Goal: Task Accomplishment & Management: Complete application form

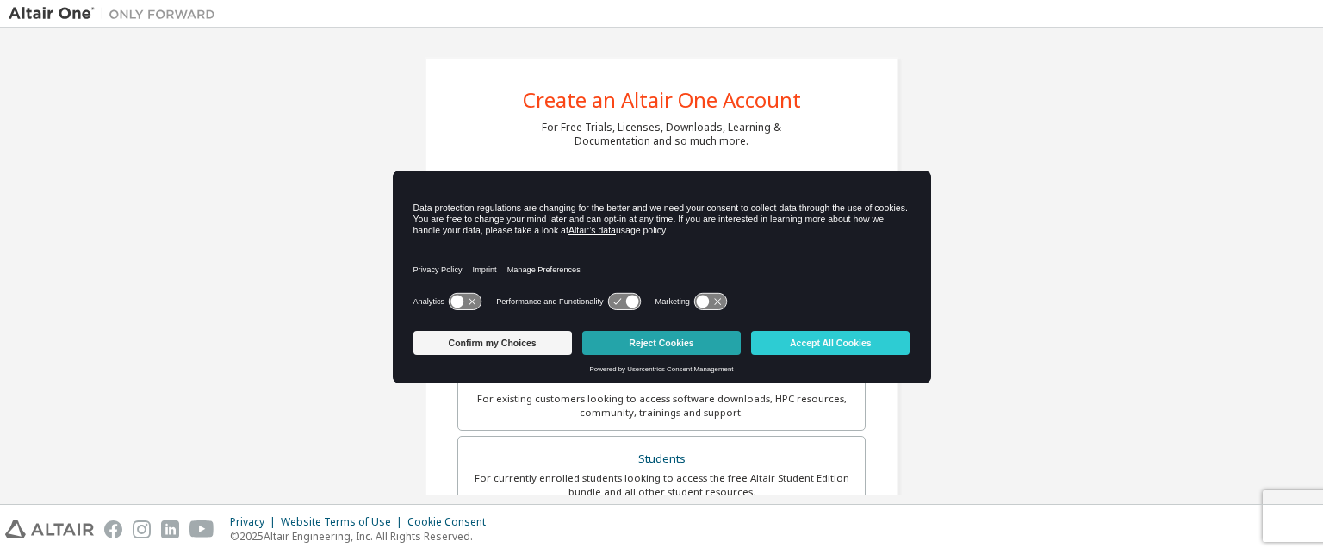
click at [665, 350] on button "Reject Cookies" at bounding box center [661, 343] width 158 height 24
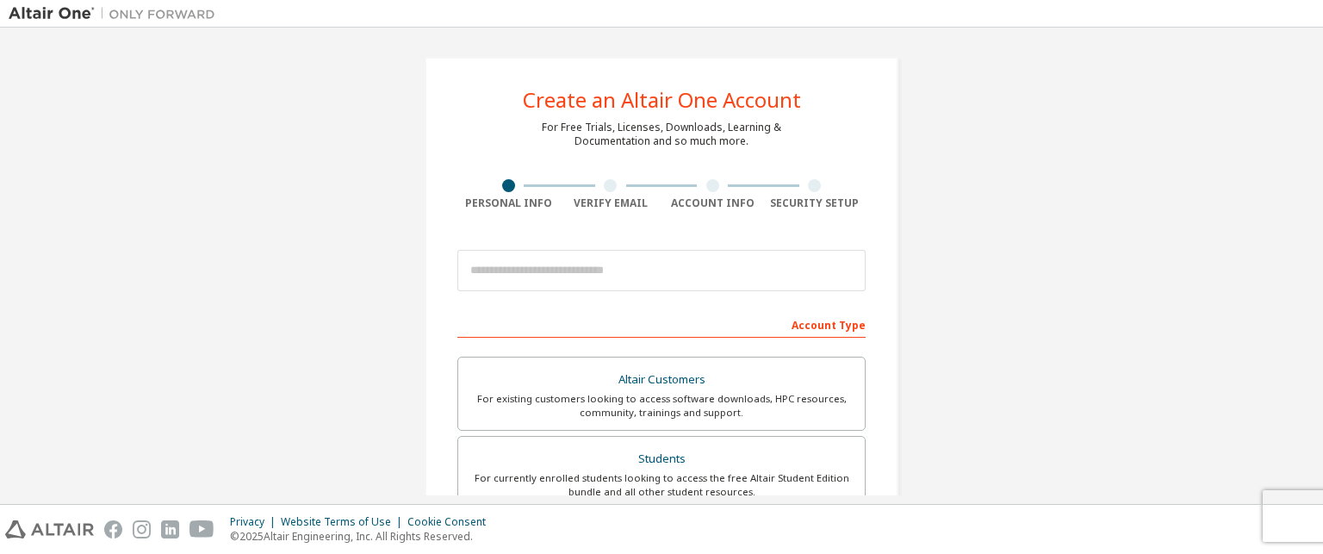
scroll to position [98, 0]
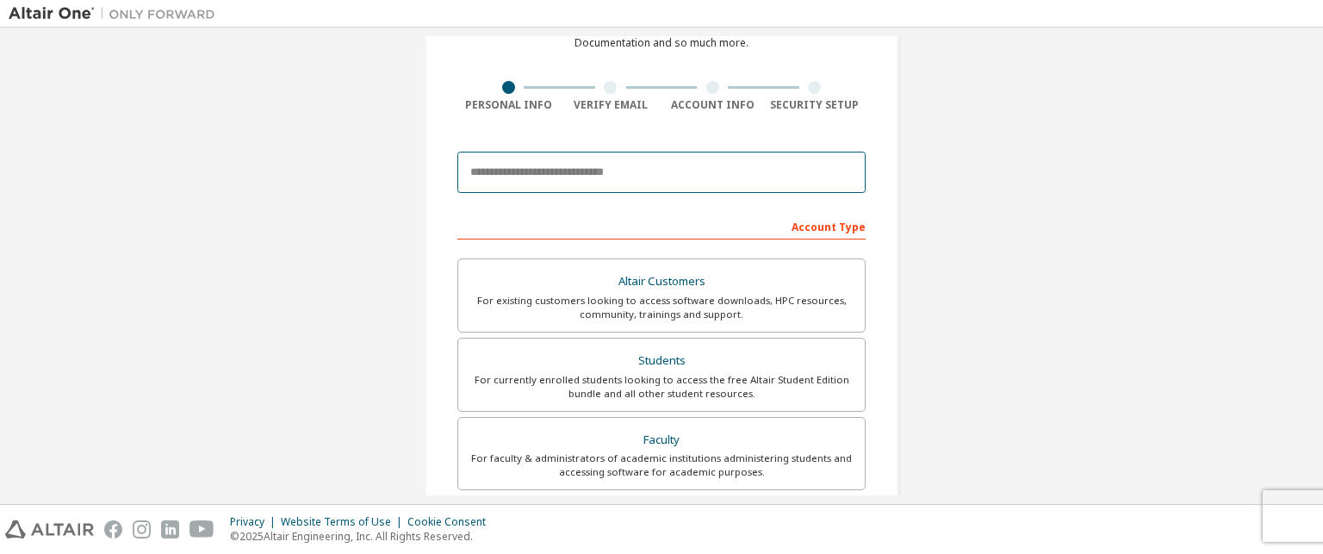
click at [548, 175] on input "email" at bounding box center [661, 172] width 408 height 41
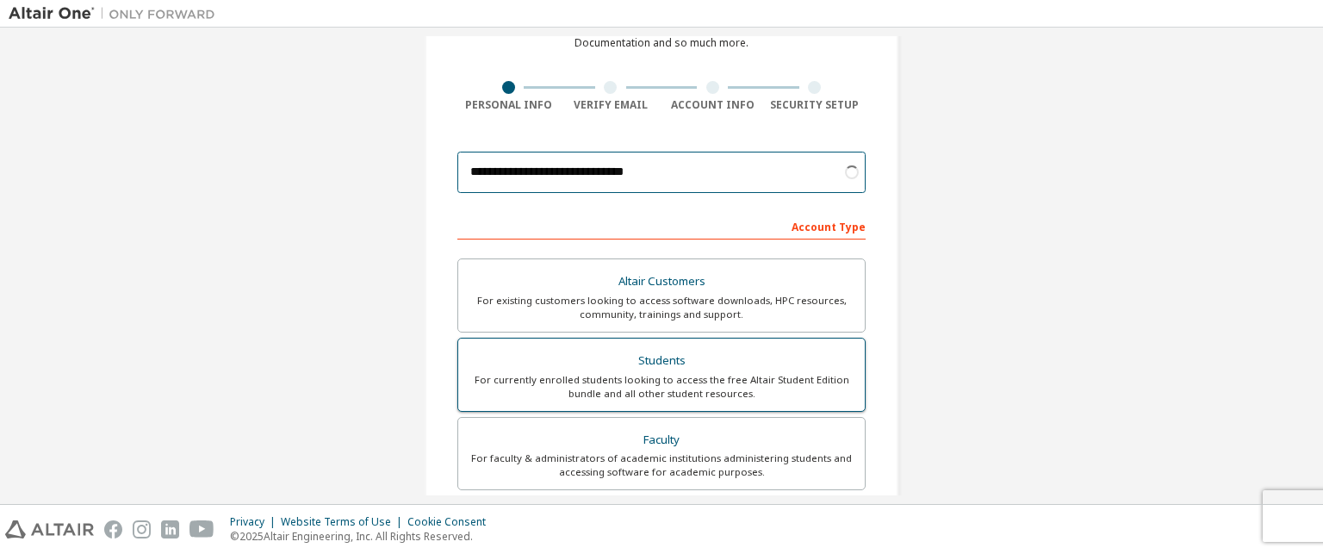
type input "**********"
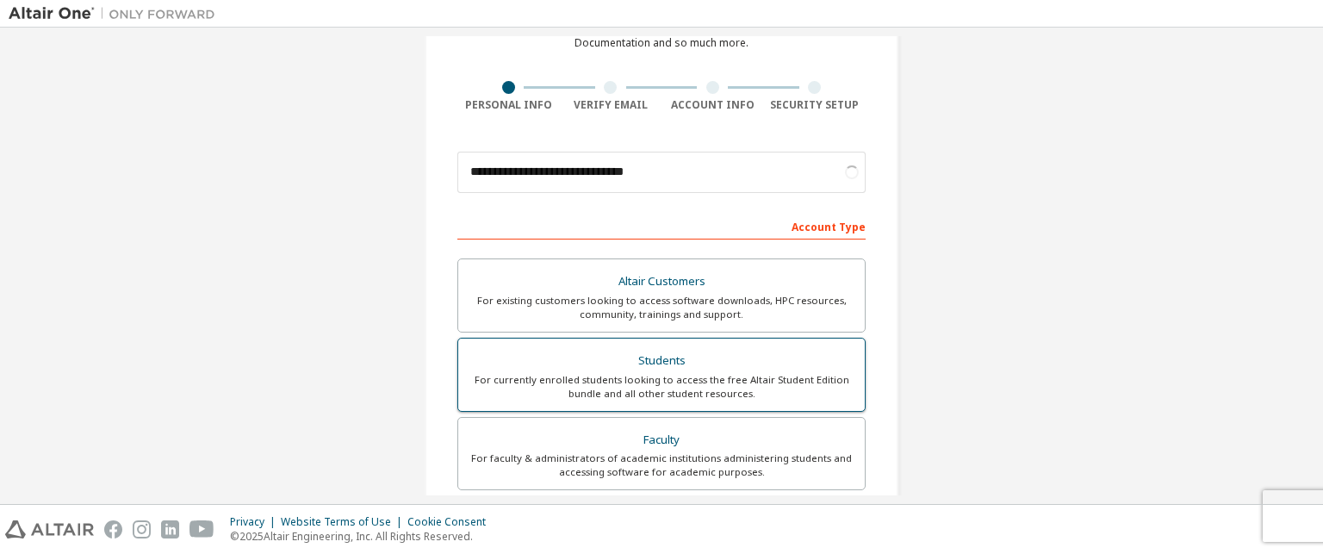
click at [651, 370] on div "Students" at bounding box center [662, 361] width 386 height 24
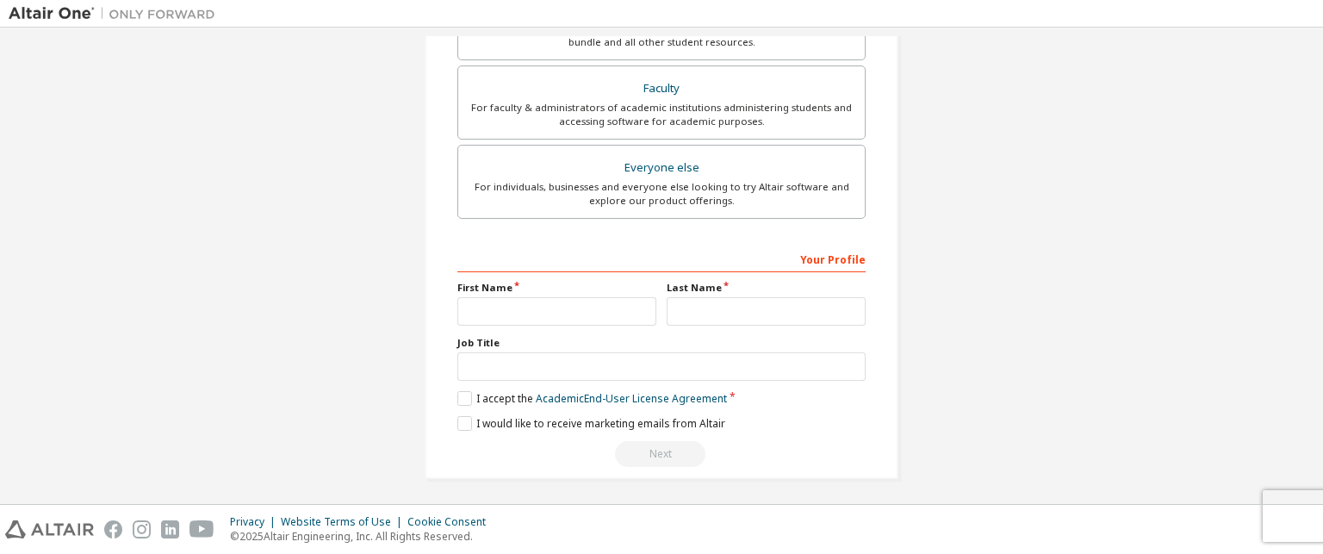
scroll to position [449, 0]
click at [562, 312] on input "text" at bounding box center [556, 311] width 199 height 28
type input "****"
click at [703, 302] on input "text" at bounding box center [766, 311] width 199 height 28
type input "********"
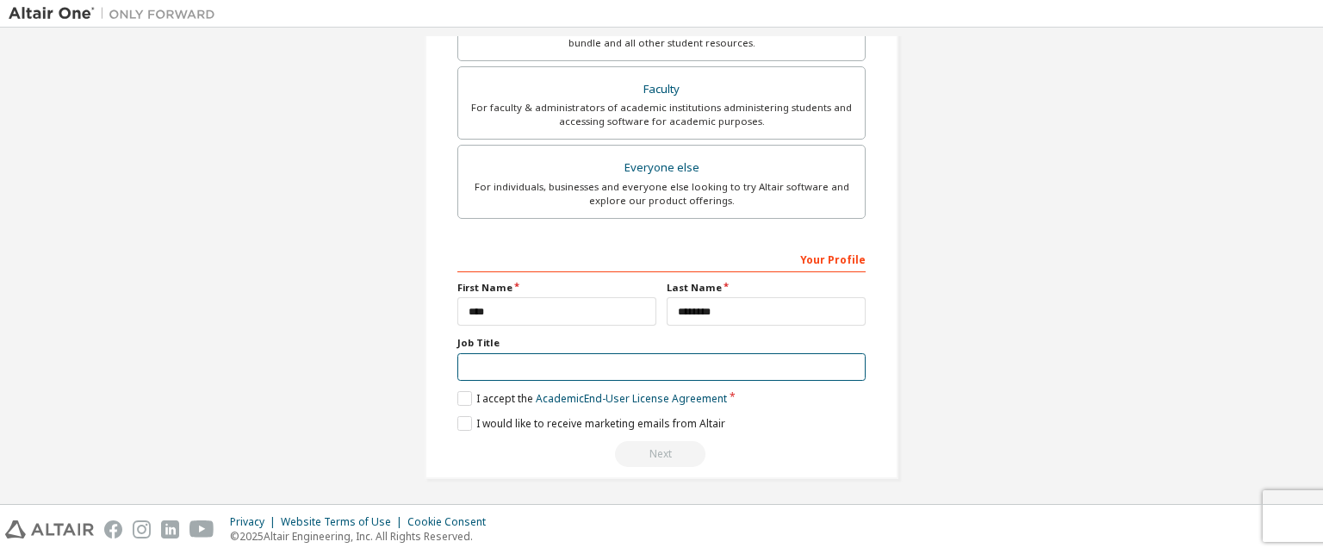
click at [567, 369] on input "text" at bounding box center [661, 367] width 408 height 28
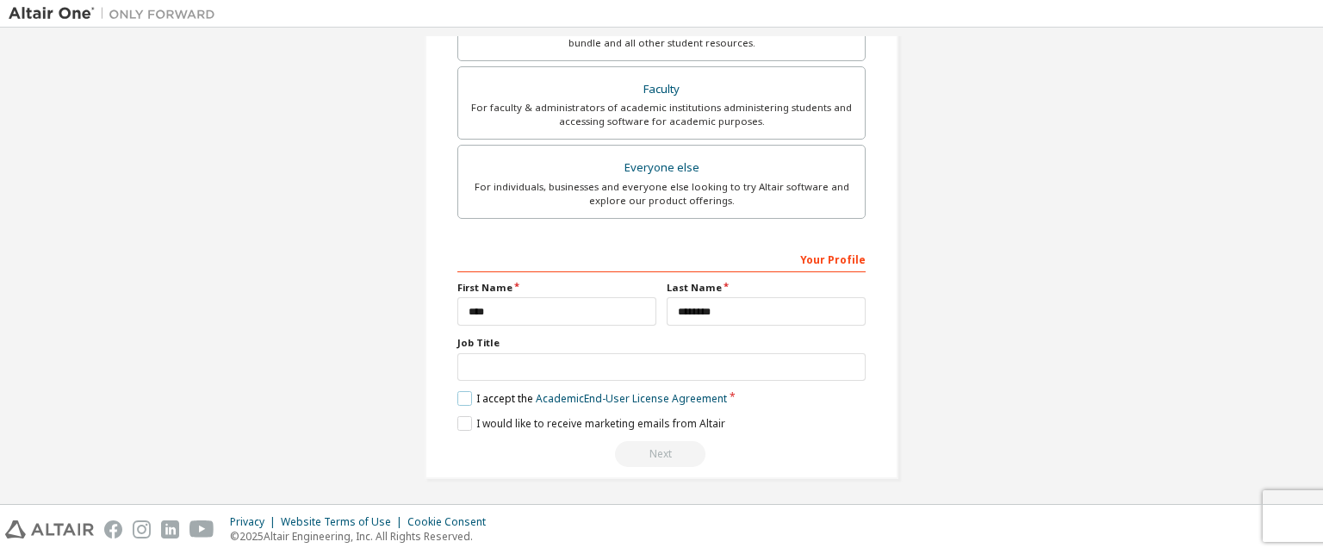
click at [464, 393] on label "I accept the Academic End-User License Agreement" at bounding box center [592, 398] width 270 height 15
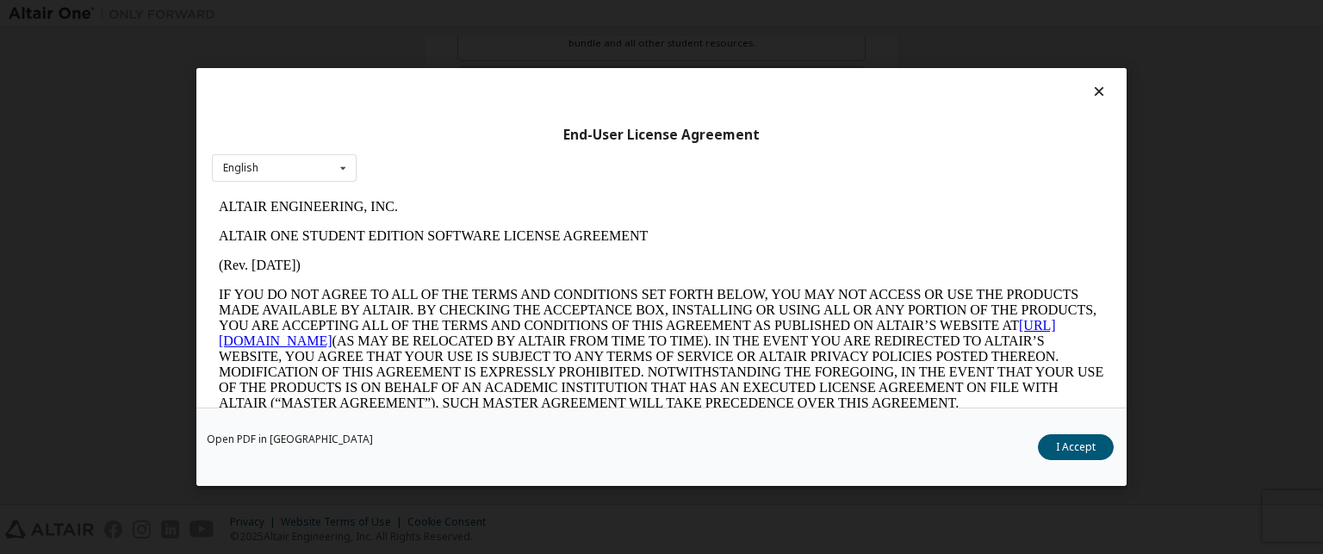
scroll to position [0, 0]
click at [1071, 443] on button "I Accept" at bounding box center [1076, 447] width 76 height 26
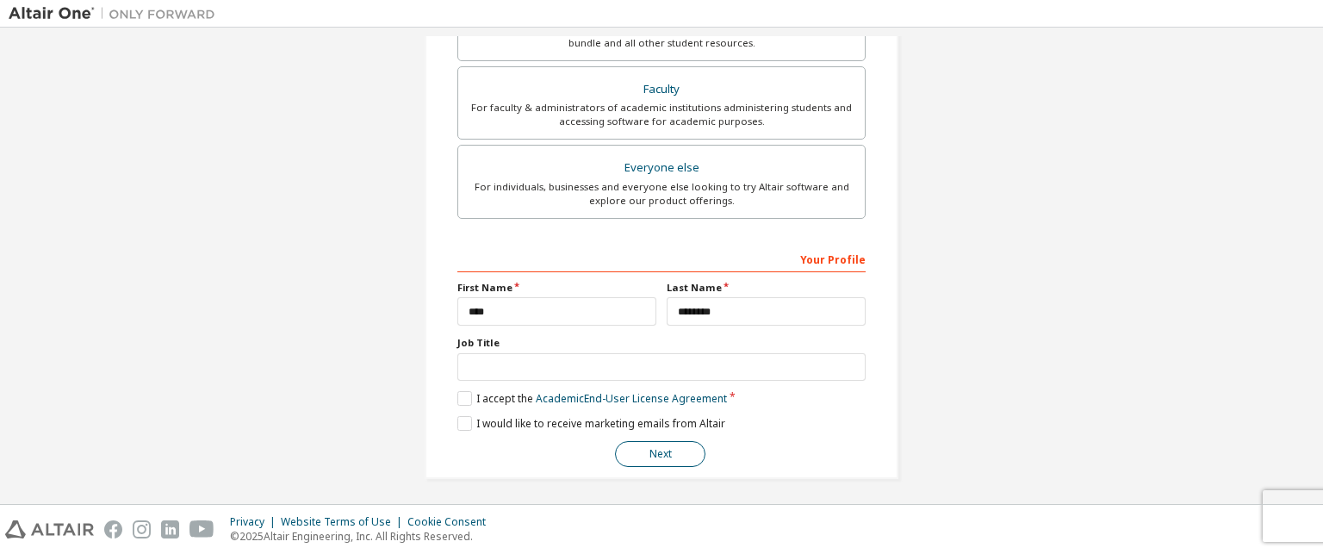
click at [670, 444] on button "Next" at bounding box center [660, 454] width 90 height 26
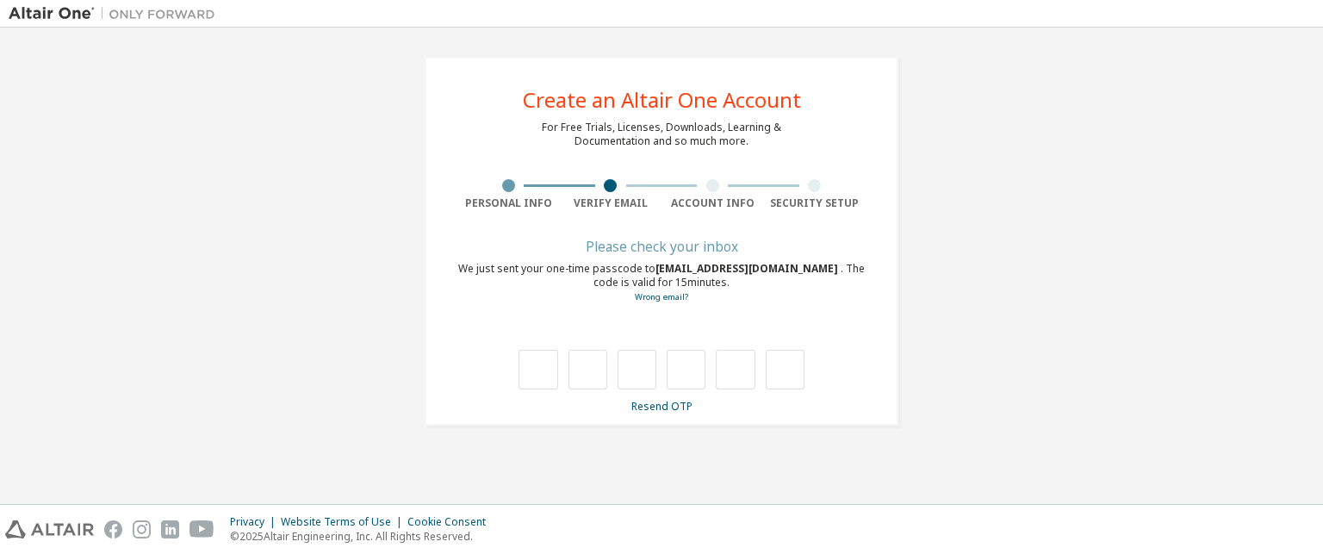
type input "*"
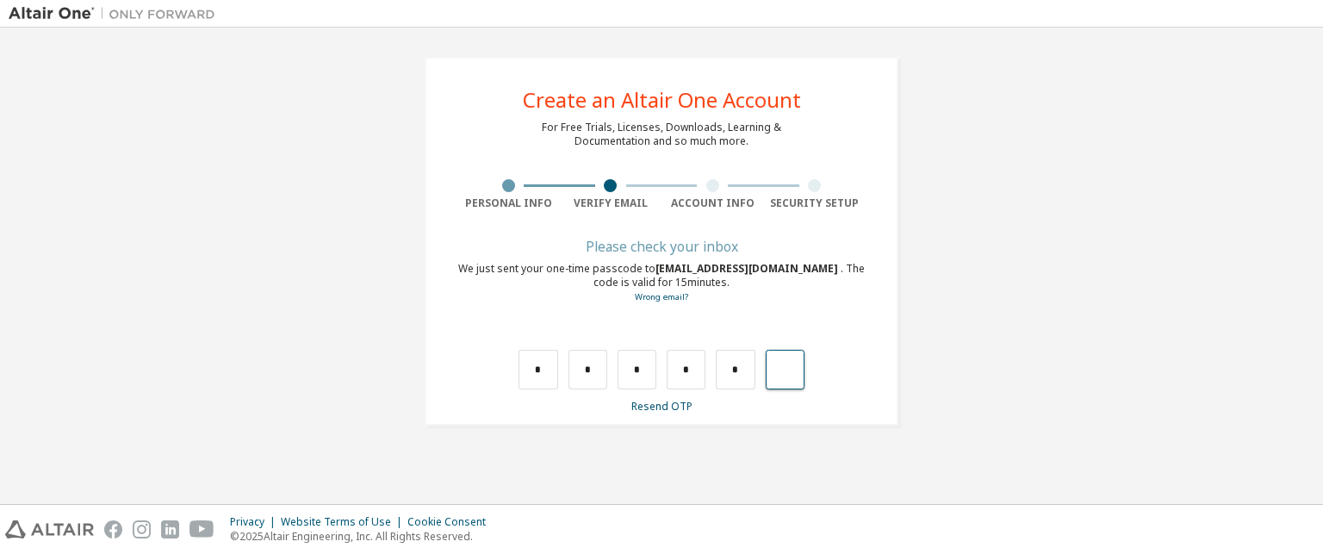
type input "*"
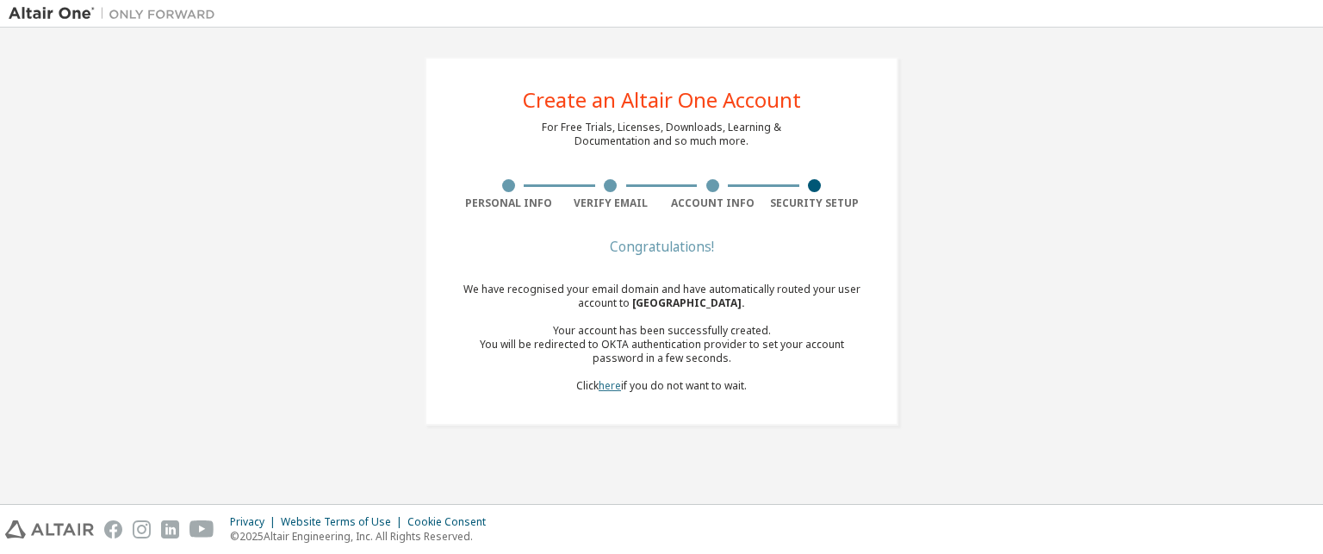
click at [608, 388] on link "here" at bounding box center [610, 385] width 22 height 15
